Goal: Transaction & Acquisition: Register for event/course

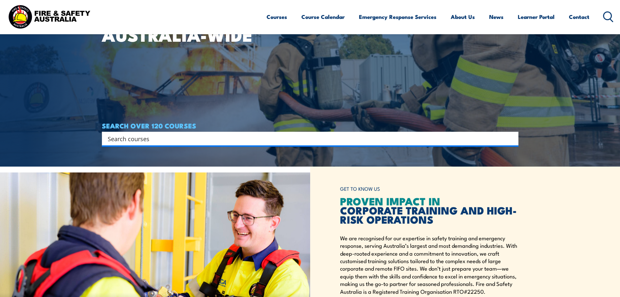
click at [296, 143] on input "Search input" at bounding box center [306, 138] width 397 height 10
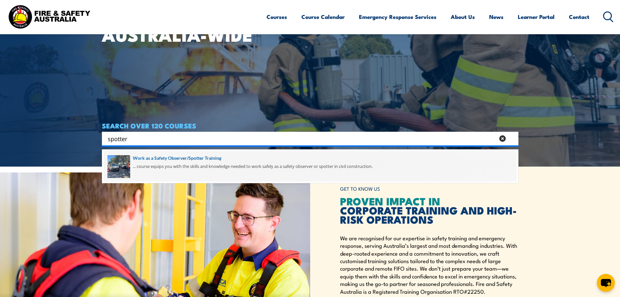
click at [196, 159] on span at bounding box center [310, 166] width 413 height 31
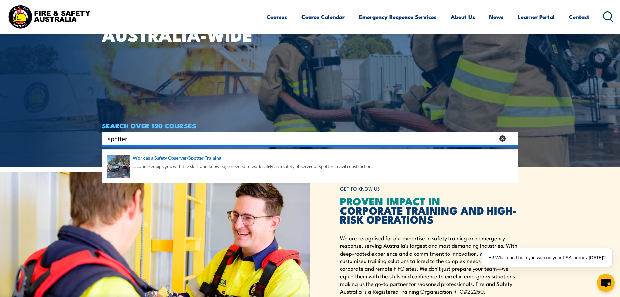
click at [177, 132] on div "spotter Search" at bounding box center [310, 139] width 417 height 14
drag, startPoint x: 177, startPoint y: 137, endPoint x: 62, endPoint y: 135, distance: 114.9
click at [78, 137] on section "WORKPLACE SAFETY TRAINING EMERGENCY RESPONSE AUSTRALIA-WIDE SEARCH OVER 120 COU…" at bounding box center [310, 18] width 620 height 297
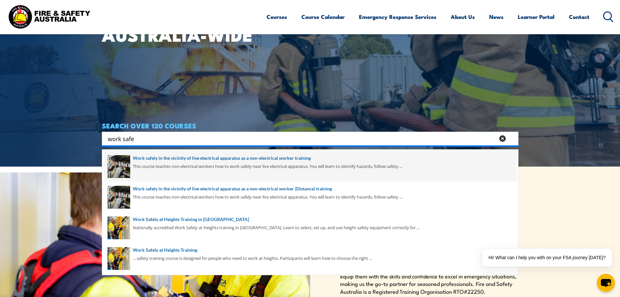
type input "work safe"
click at [205, 159] on span at bounding box center [310, 166] width 413 height 31
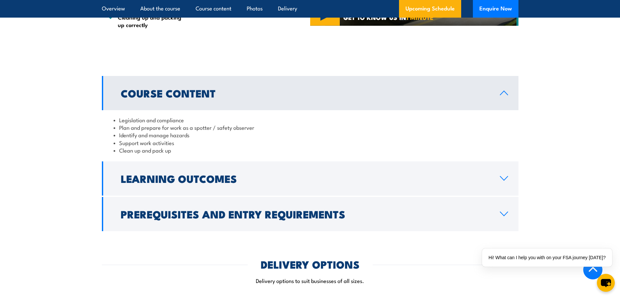
scroll to position [488, 0]
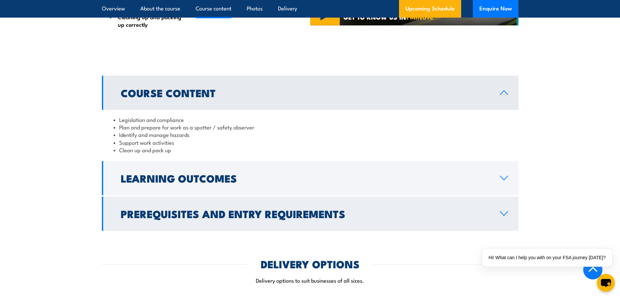
click at [333, 198] on link "Prerequisites and Entry Requirements" at bounding box center [310, 213] width 417 height 34
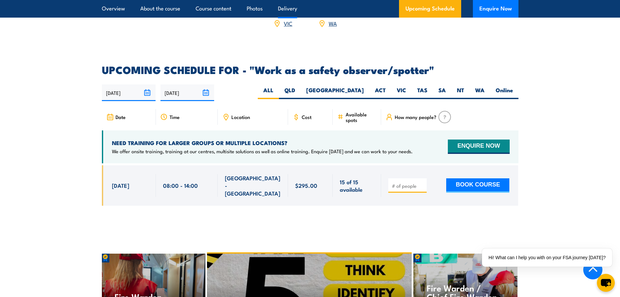
scroll to position [1074, 0]
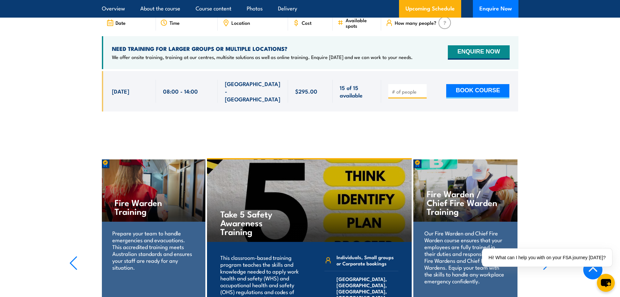
click at [408, 88] on input "number" at bounding box center [408, 91] width 33 height 7
type input "1"
click at [471, 84] on button "BOOK COURSE" at bounding box center [477, 91] width 63 height 14
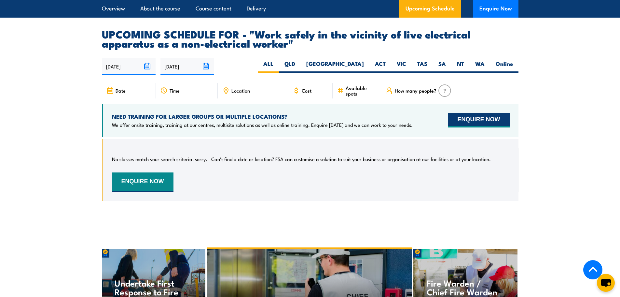
scroll to position [1042, 0]
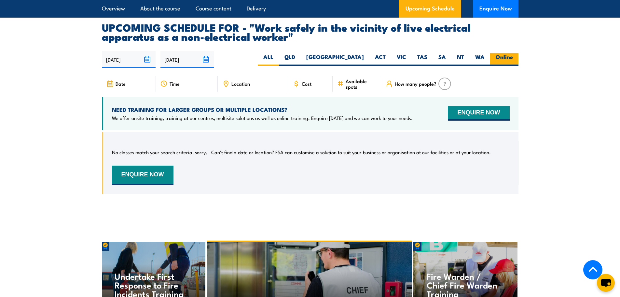
click at [508, 53] on label "Online" at bounding box center [504, 59] width 28 height 13
click at [513, 53] on input "Online" at bounding box center [515, 55] width 4 height 4
radio input "true"
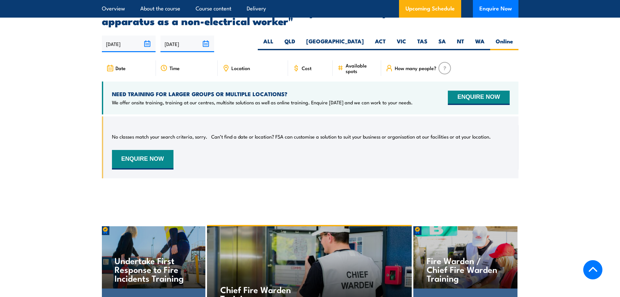
scroll to position [1062, 0]
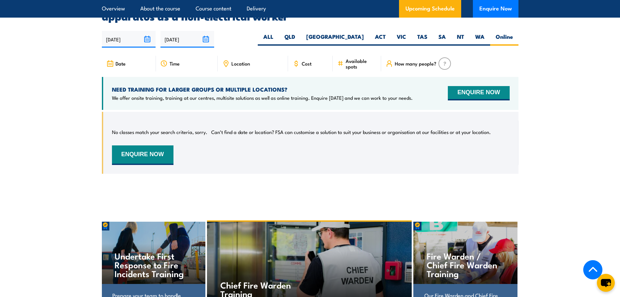
click at [121, 35] on input "[DATE]" at bounding box center [129, 39] width 54 height 17
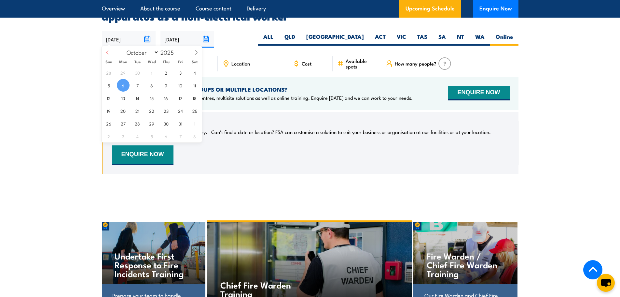
click at [108, 53] on icon at bounding box center [107, 52] width 5 height 5
select select "8"
click at [124, 74] on span "1" at bounding box center [123, 72] width 13 height 13
type input "[DATE]"
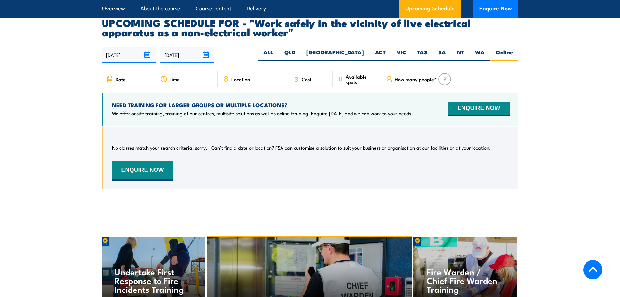
scroll to position [1062, 0]
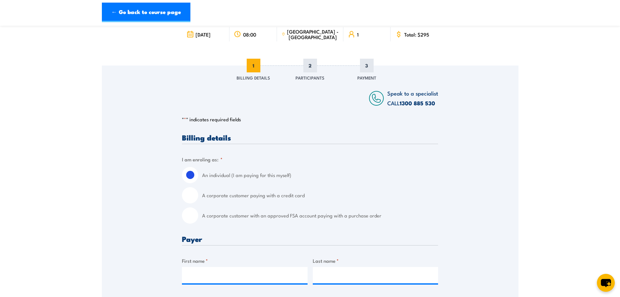
scroll to position [65, 0]
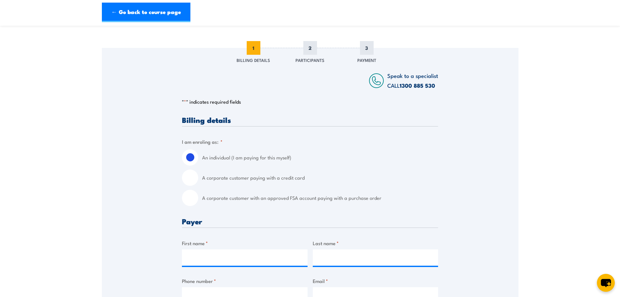
click at [250, 195] on label "A corporate customer with an approved FSA account paying with a purchase order" at bounding box center [320, 197] width 236 height 16
click at [198, 195] on input "A corporate customer with an approved FSA account paying with a purchase order" at bounding box center [190, 197] width 16 height 16
radio input "true"
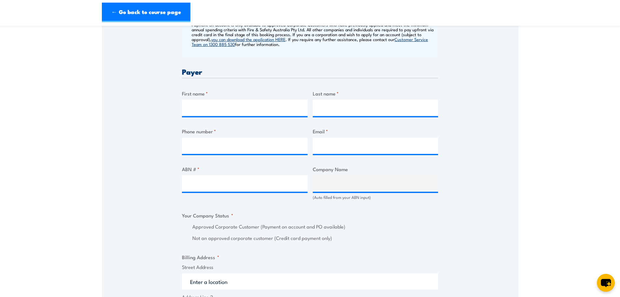
scroll to position [293, 0]
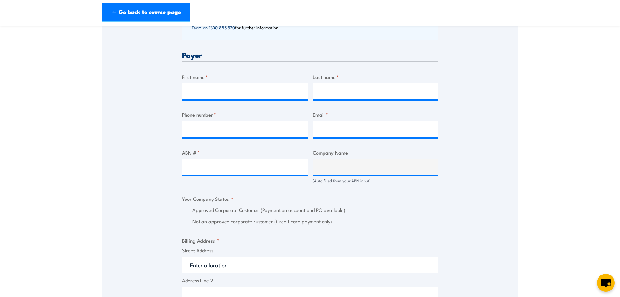
click at [205, 181] on div "ABN # *" at bounding box center [245, 165] width 126 height 35
click at [207, 174] on input "ABN # *" at bounding box center [245, 167] width 126 height 16
paste input "28009683452"
type input "28009683452"
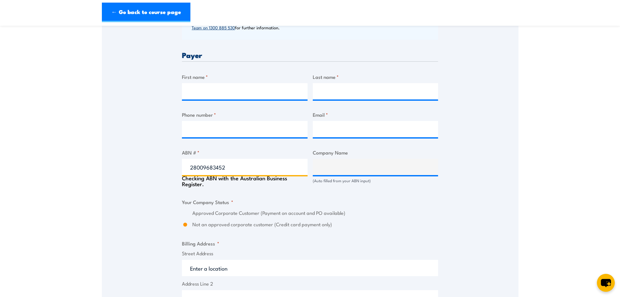
type input "TOLL NORTH PTY LTD"
radio input "true"
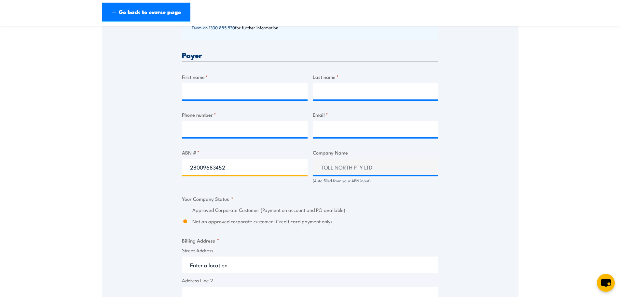
type input "28009683452"
